Goal: Transaction & Acquisition: Purchase product/service

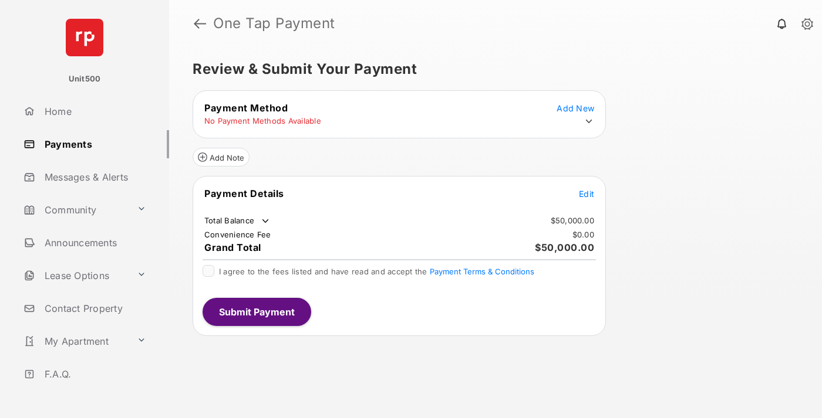
click at [586, 194] on span "Edit" at bounding box center [586, 194] width 15 height 10
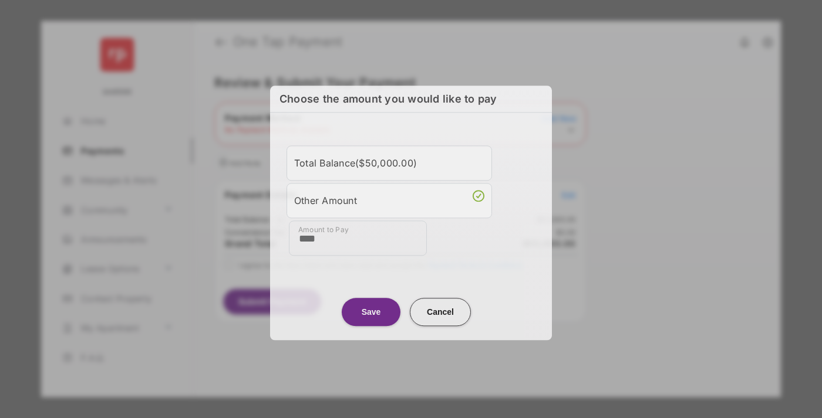
type input "****"
click at [371, 311] on button "Save" at bounding box center [371, 312] width 59 height 28
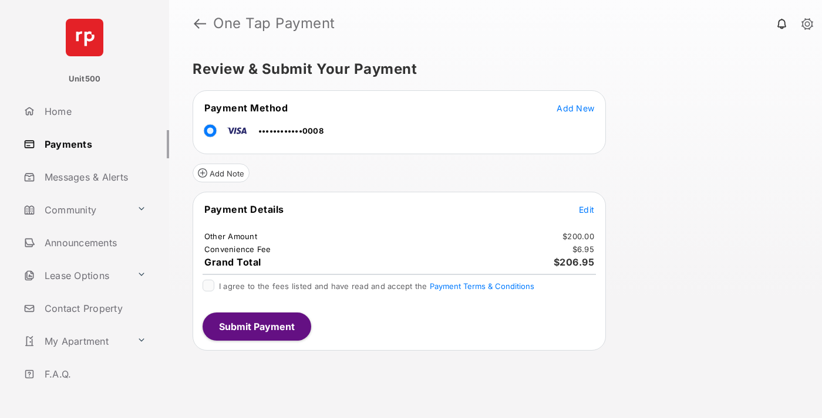
click at [586, 210] on span "Edit" at bounding box center [586, 210] width 15 height 10
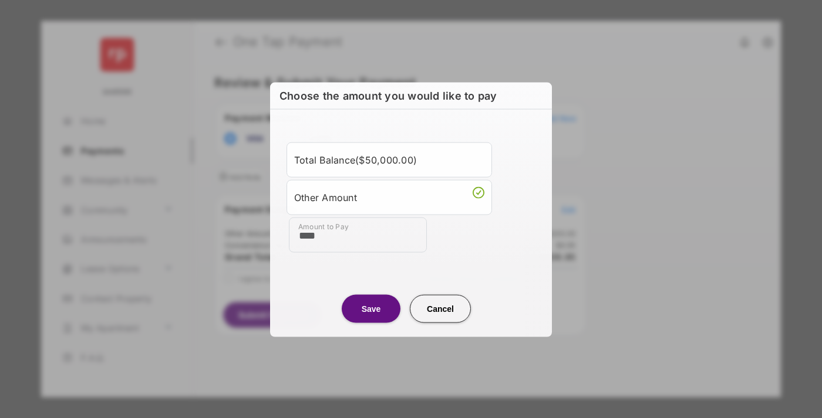
click at [371, 308] on button "Save" at bounding box center [371, 309] width 59 height 28
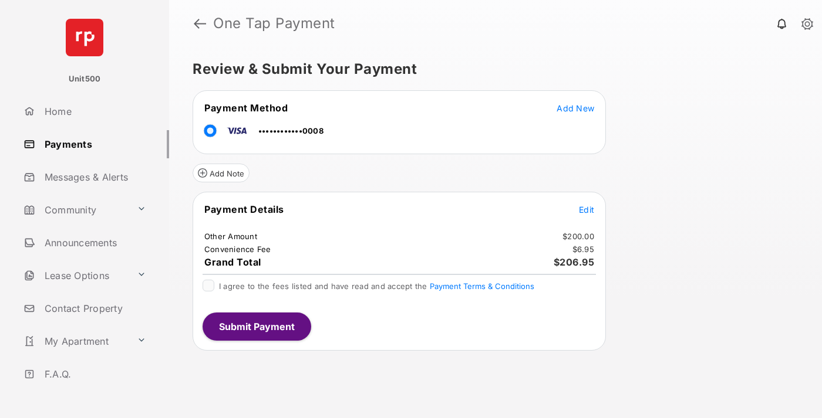
click at [256, 326] on button "Submit Payment" at bounding box center [256, 327] width 109 height 28
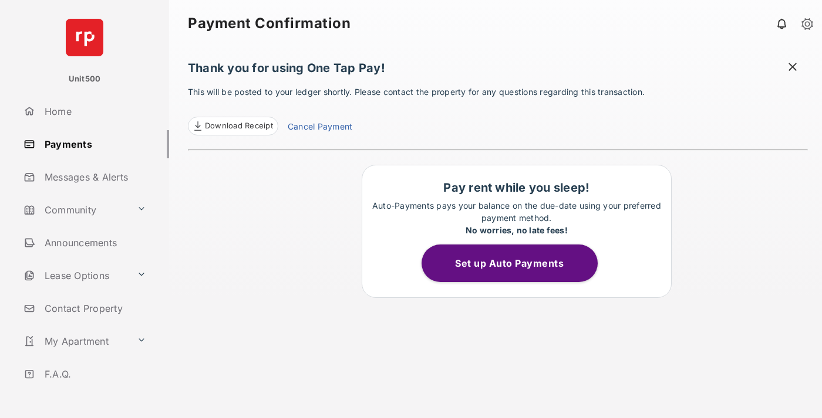
click at [792, 68] on span at bounding box center [793, 68] width 12 height 15
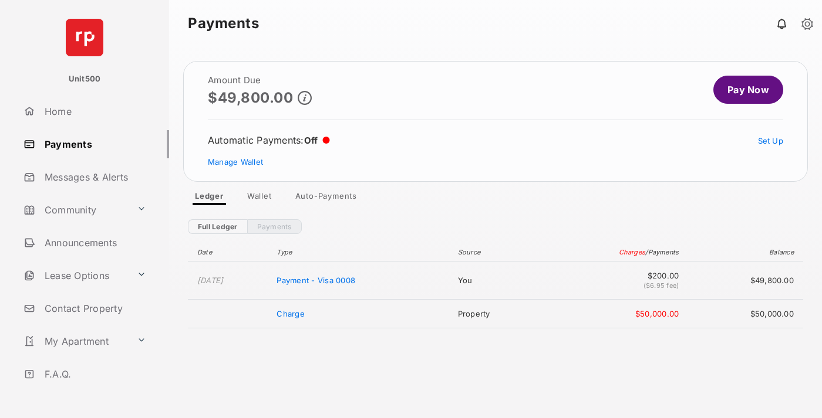
click at [235, 162] on link "Manage Wallet" at bounding box center [235, 161] width 55 height 9
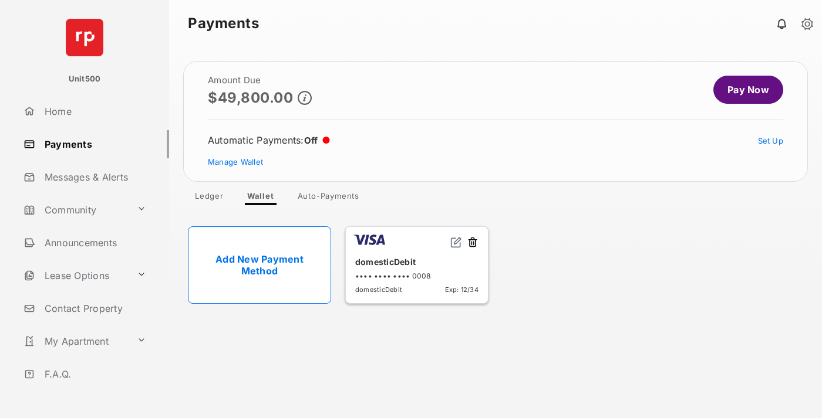
click at [472, 243] on button at bounding box center [473, 243] width 12 height 13
